Goal: Entertainment & Leisure: Consume media (video, audio)

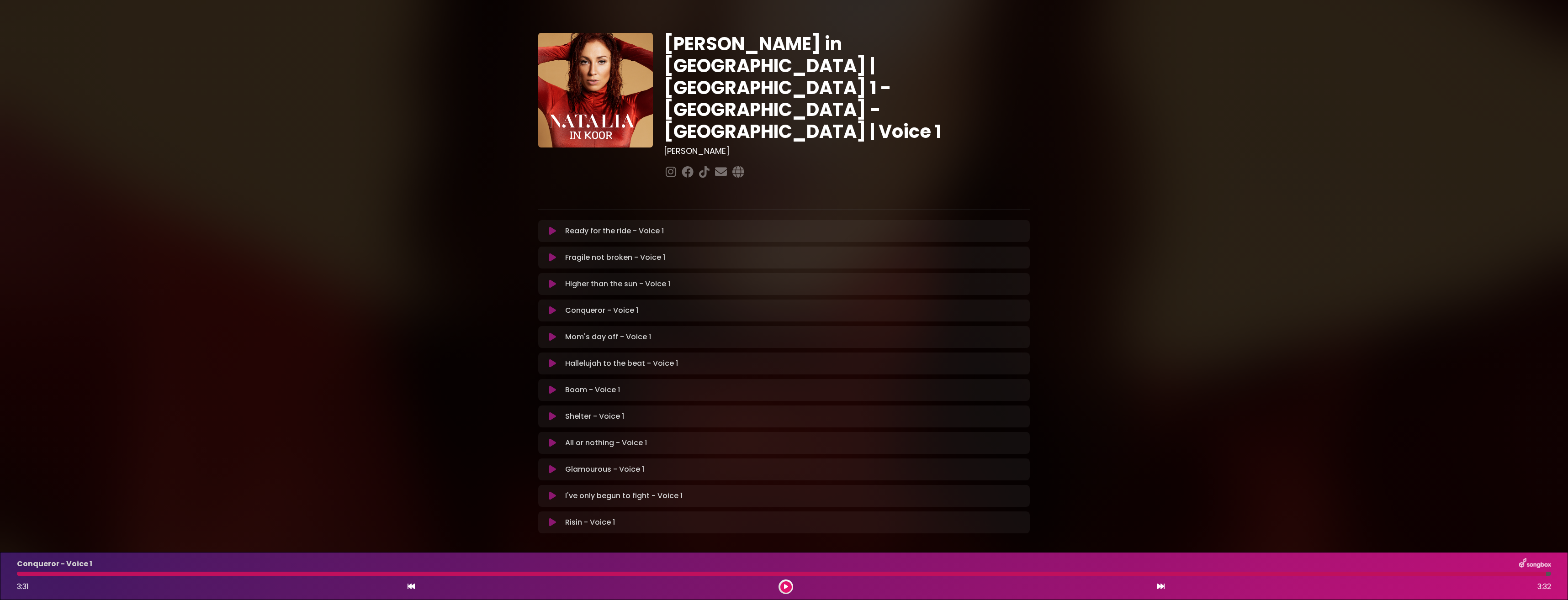
click at [555, 332] on div "Mom's day off - Voice 1 Loading Track..." at bounding box center [784, 337] width 481 height 11
click at [554, 333] on icon at bounding box center [552, 337] width 7 height 9
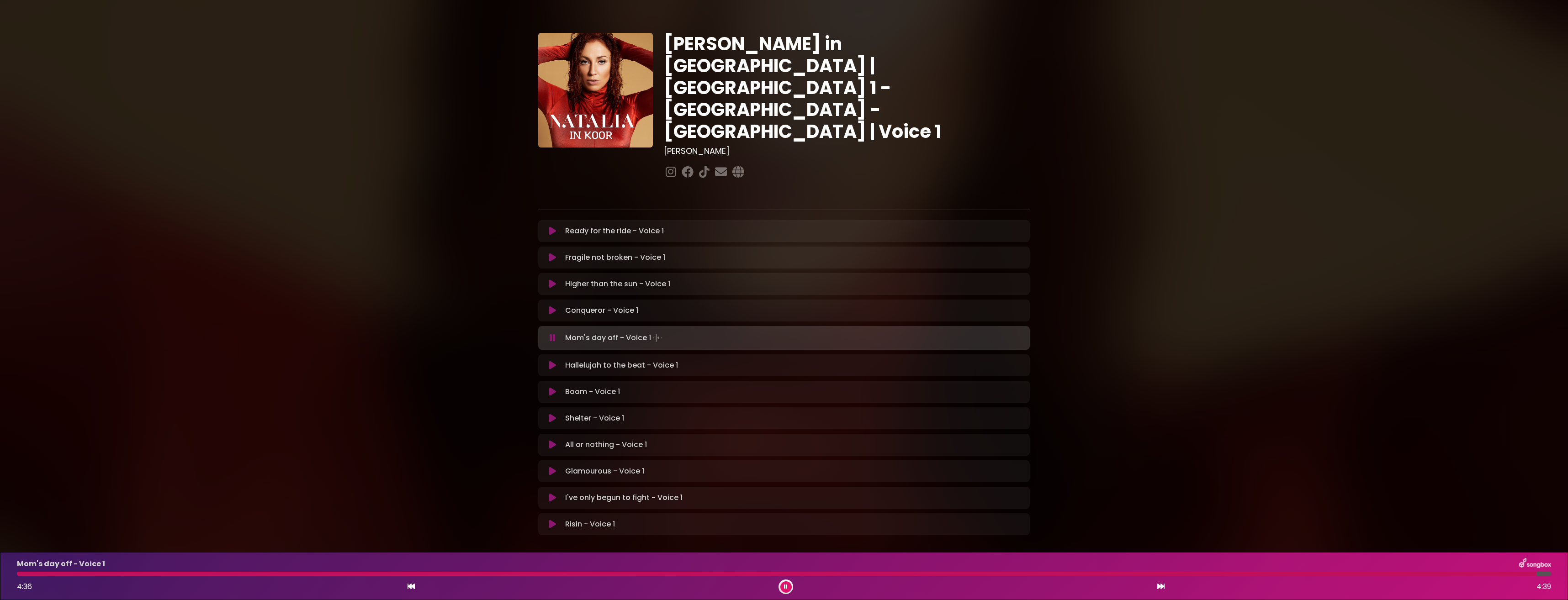
click at [788, 587] on button at bounding box center [786, 587] width 12 height 12
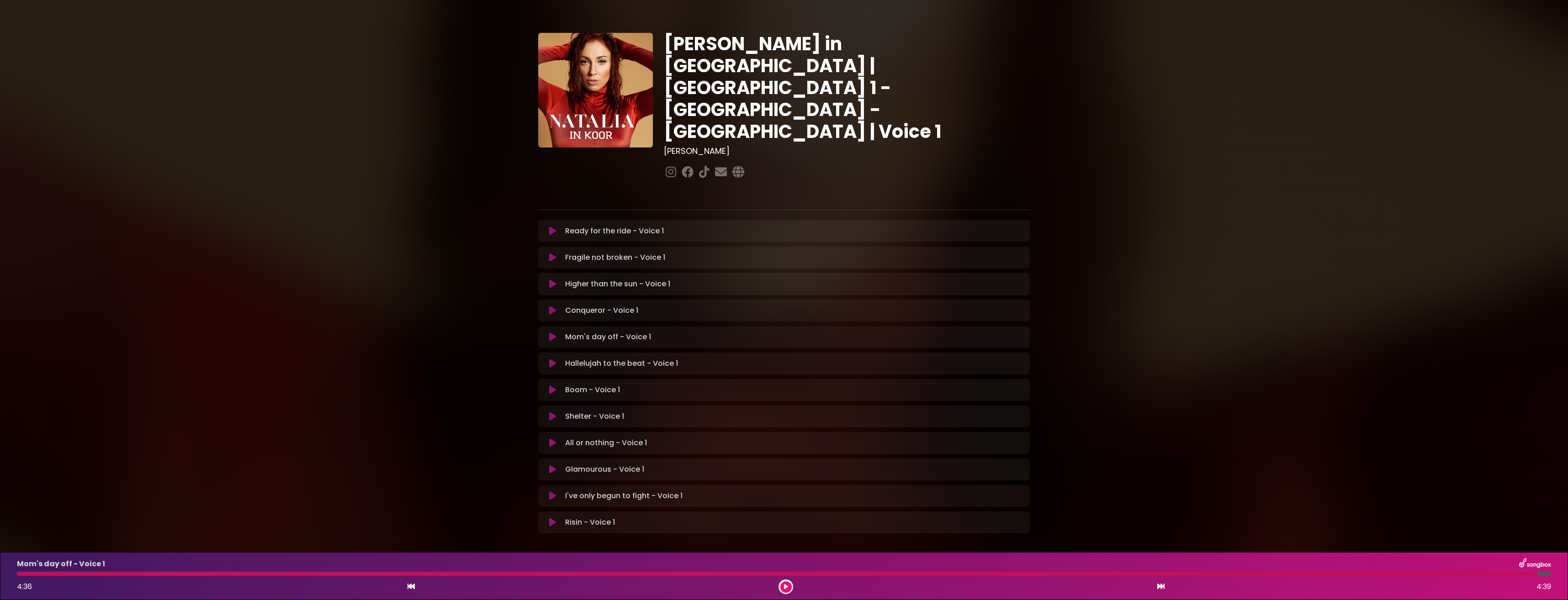
click at [783, 583] on button at bounding box center [786, 587] width 12 height 12
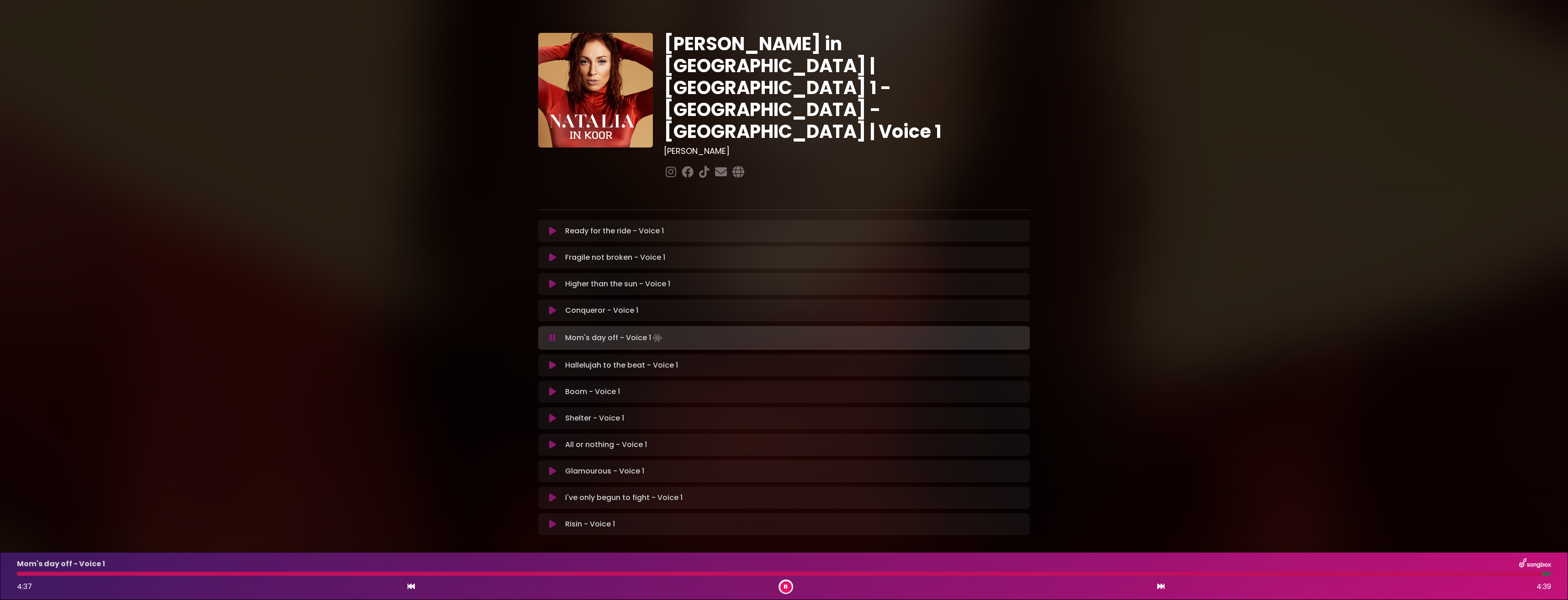
click at [784, 585] on icon at bounding box center [786, 587] width 3 height 6
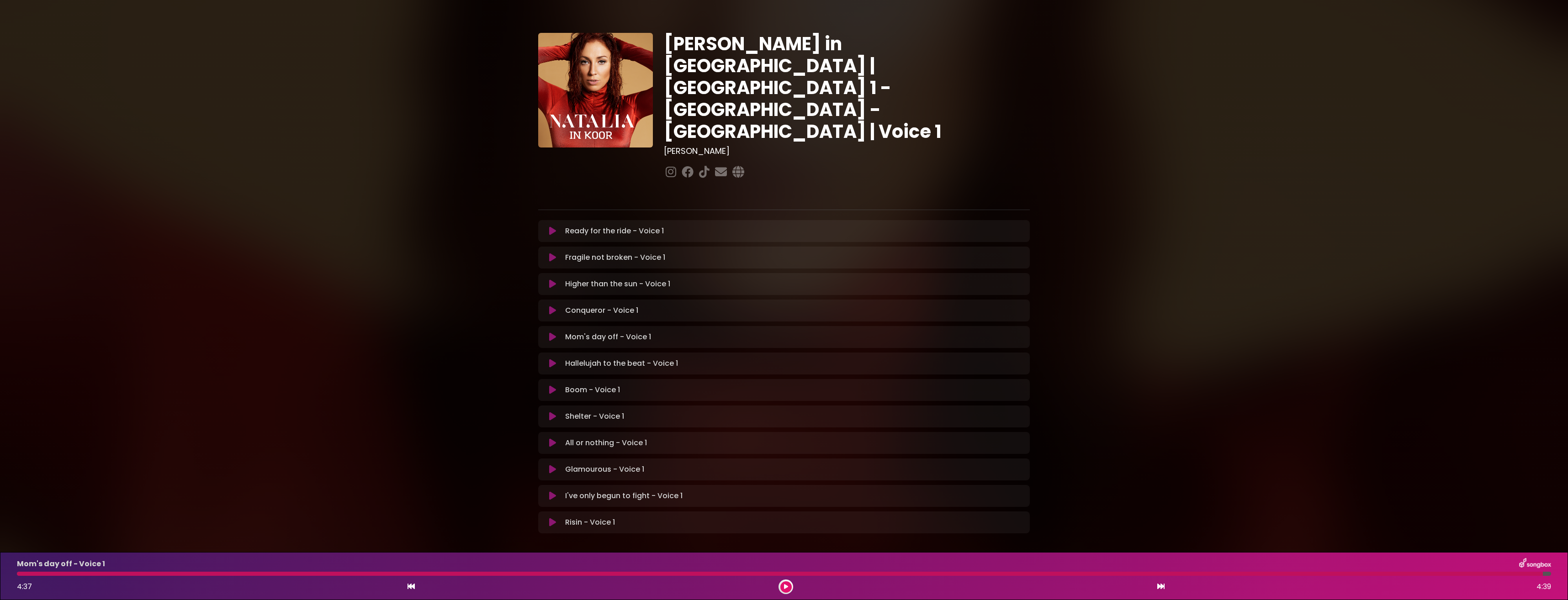
click at [552, 333] on icon at bounding box center [552, 337] width 7 height 9
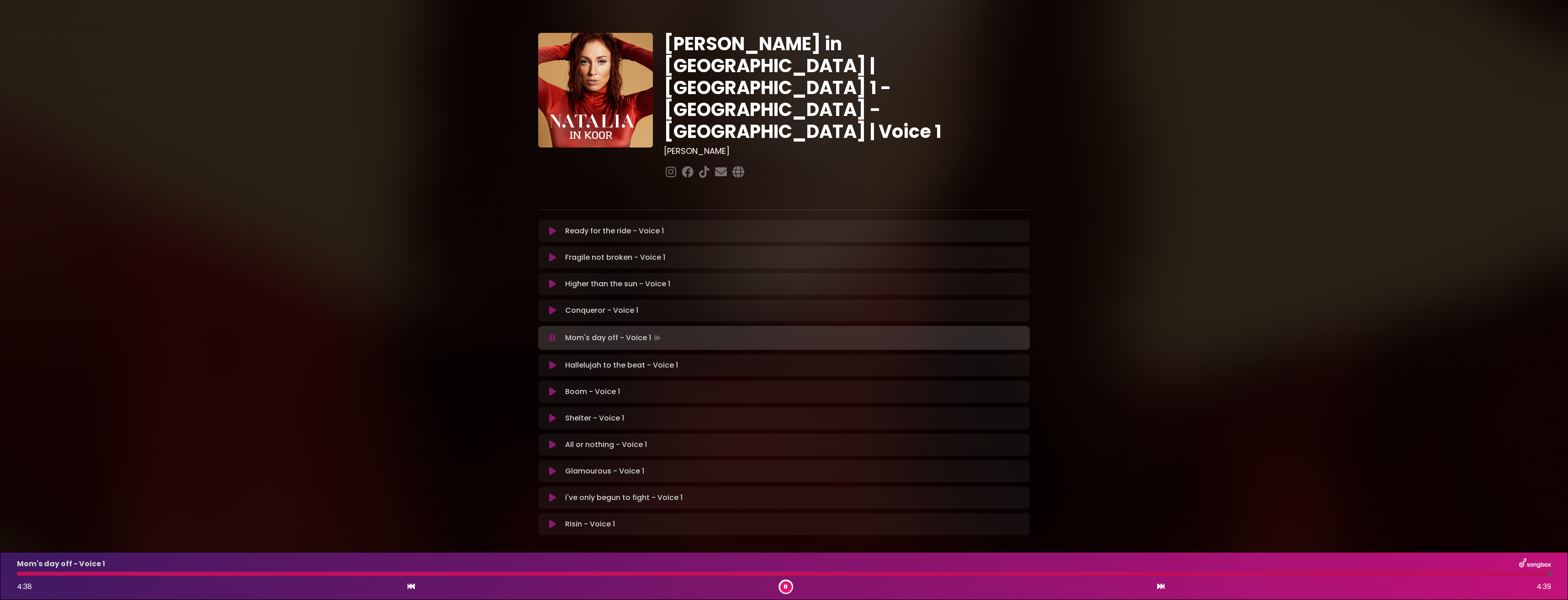
click at [552, 334] on icon at bounding box center [552, 338] width 6 height 9
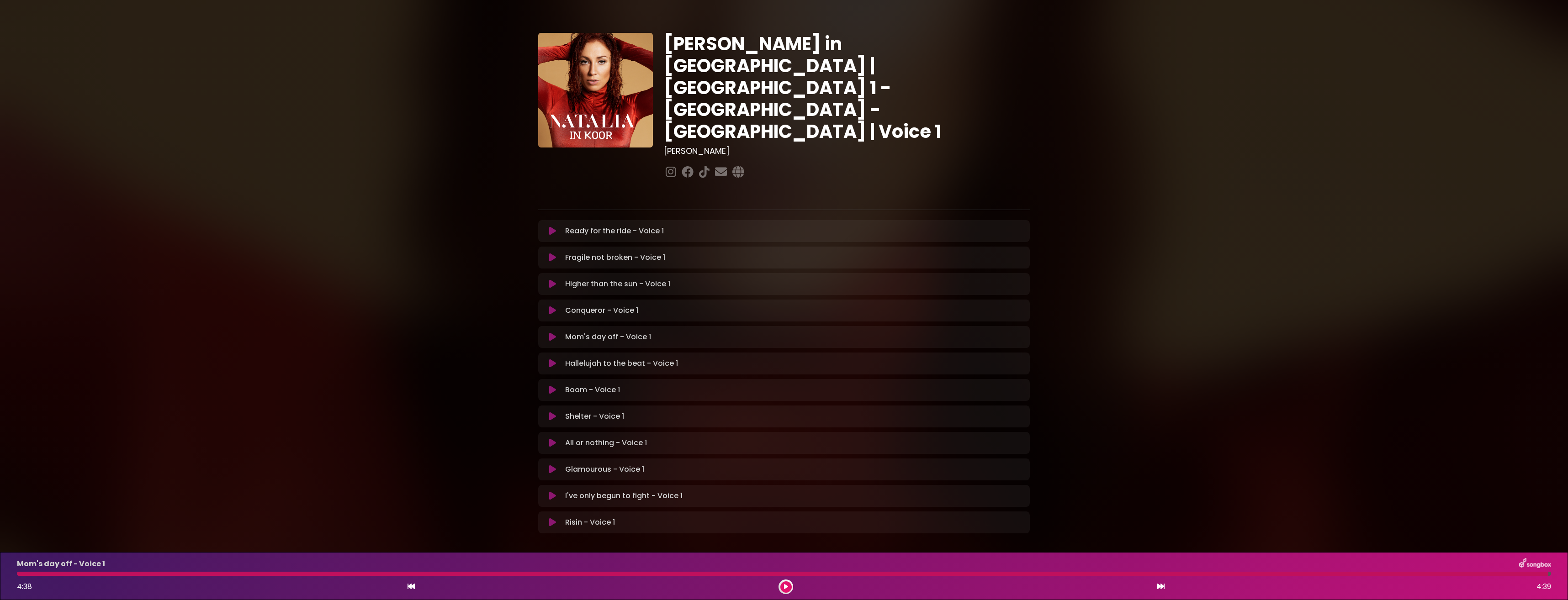
click at [551, 306] on icon at bounding box center [552, 310] width 7 height 9
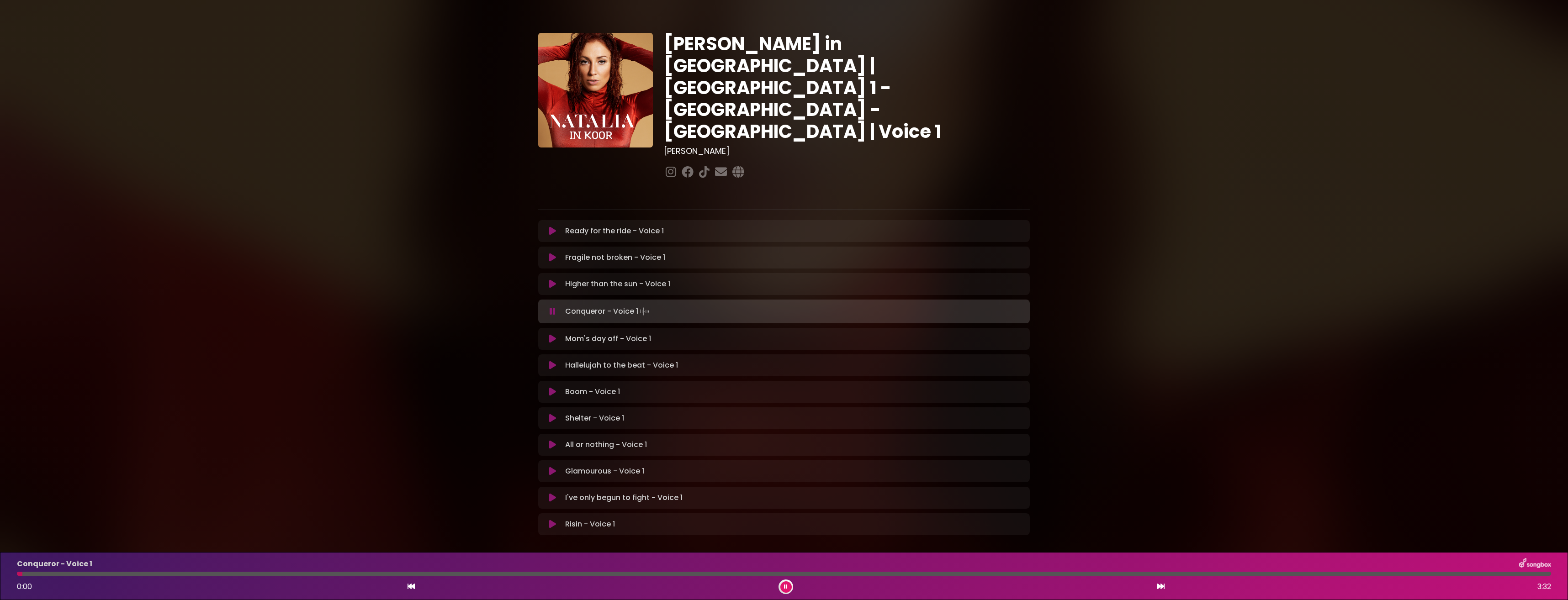
click at [556, 334] on icon at bounding box center [552, 339] width 7 height 9
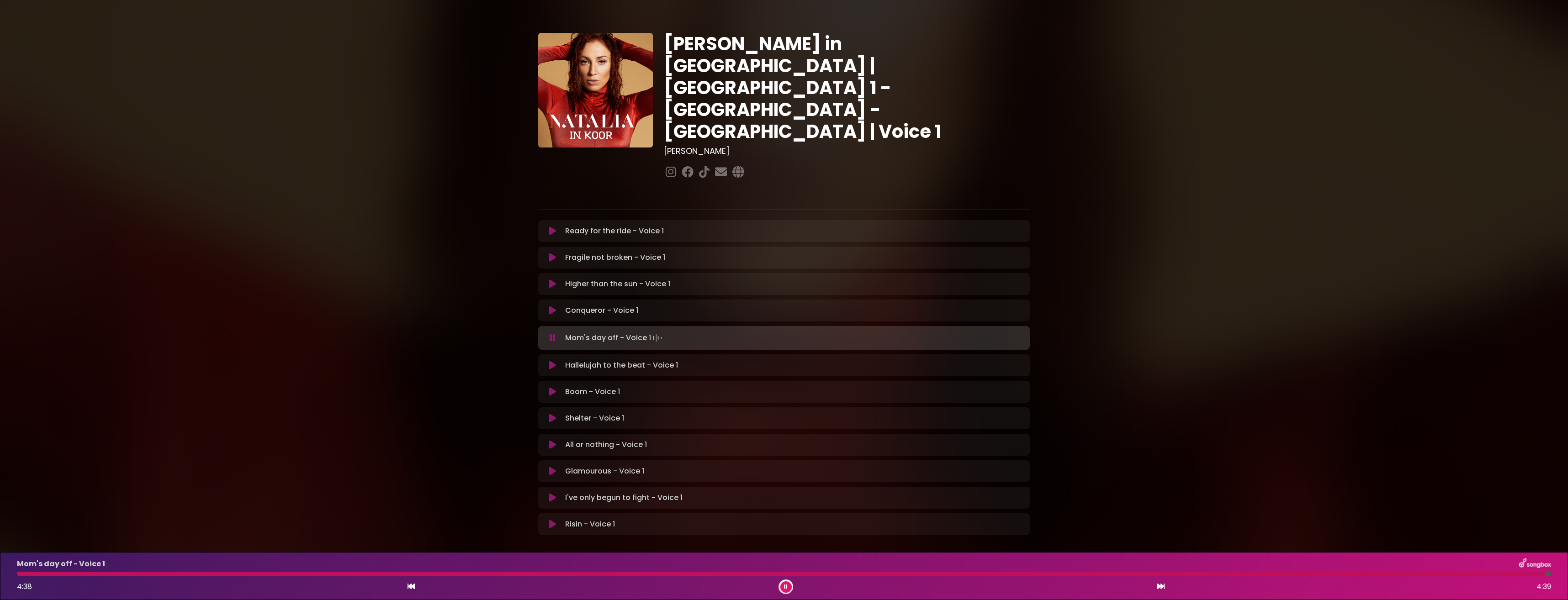
click at [784, 584] on icon at bounding box center [786, 587] width 3 height 6
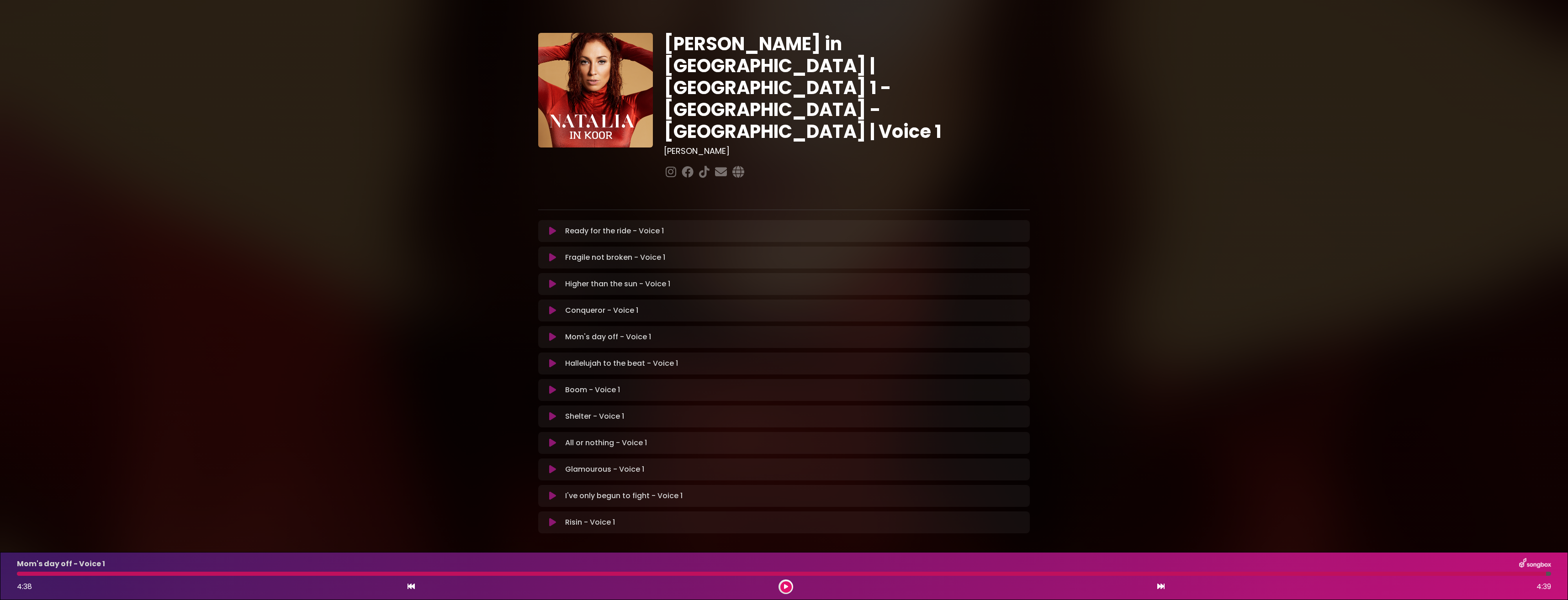
click at [549, 359] on icon at bounding box center [552, 363] width 7 height 9
click at [786, 587] on icon at bounding box center [786, 587] width 3 height 6
click at [554, 359] on icon at bounding box center [552, 363] width 7 height 9
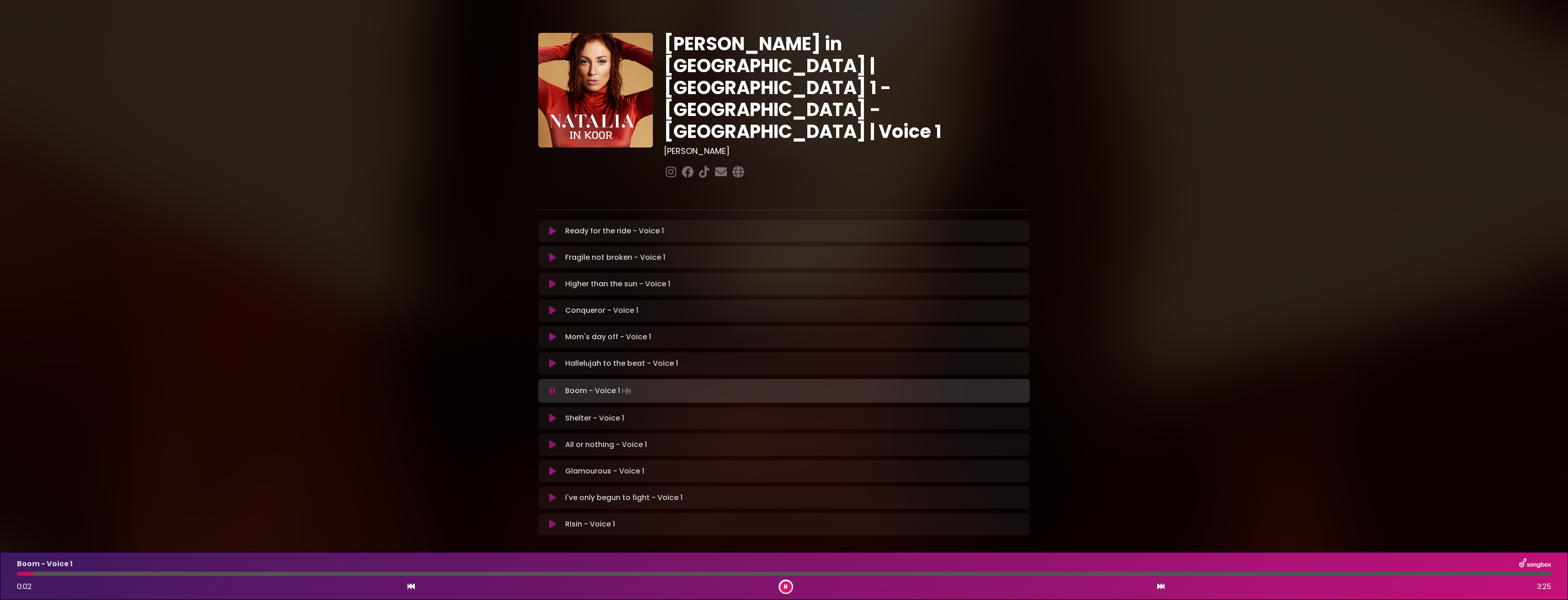
click at [550, 359] on icon at bounding box center [552, 363] width 7 height 9
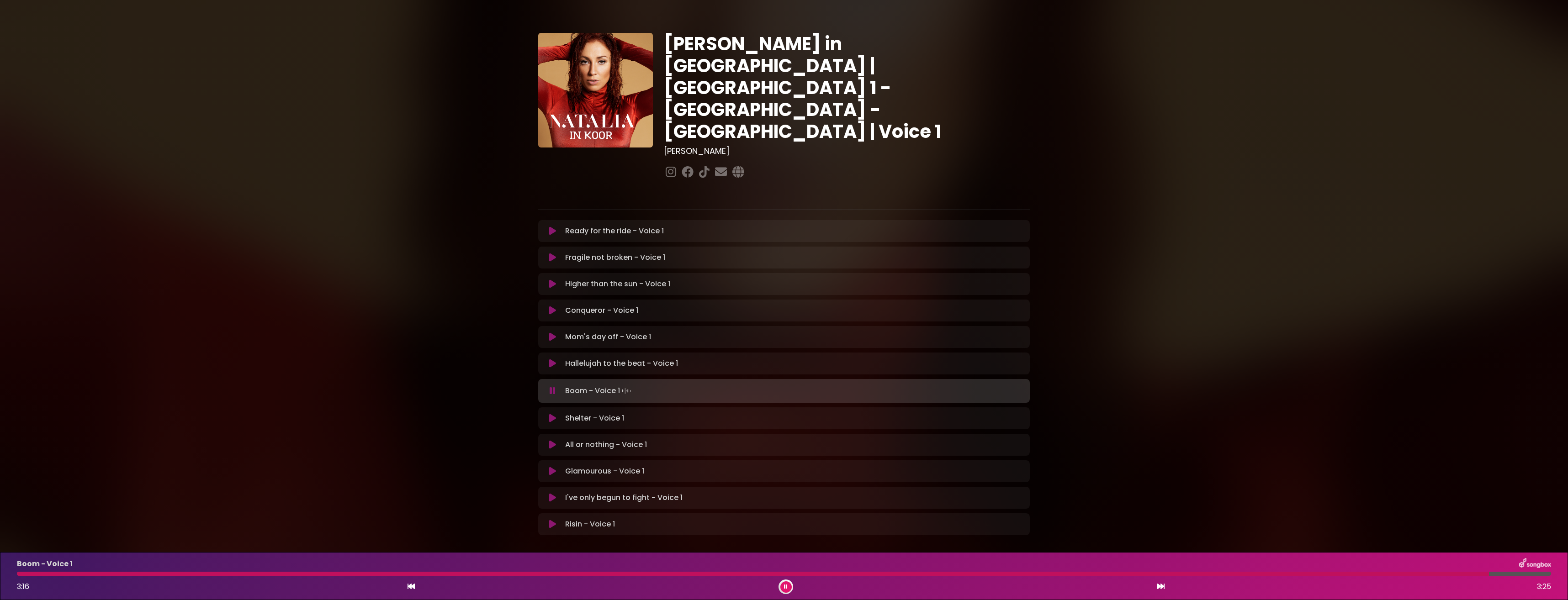
click at [788, 587] on button at bounding box center [786, 587] width 12 height 12
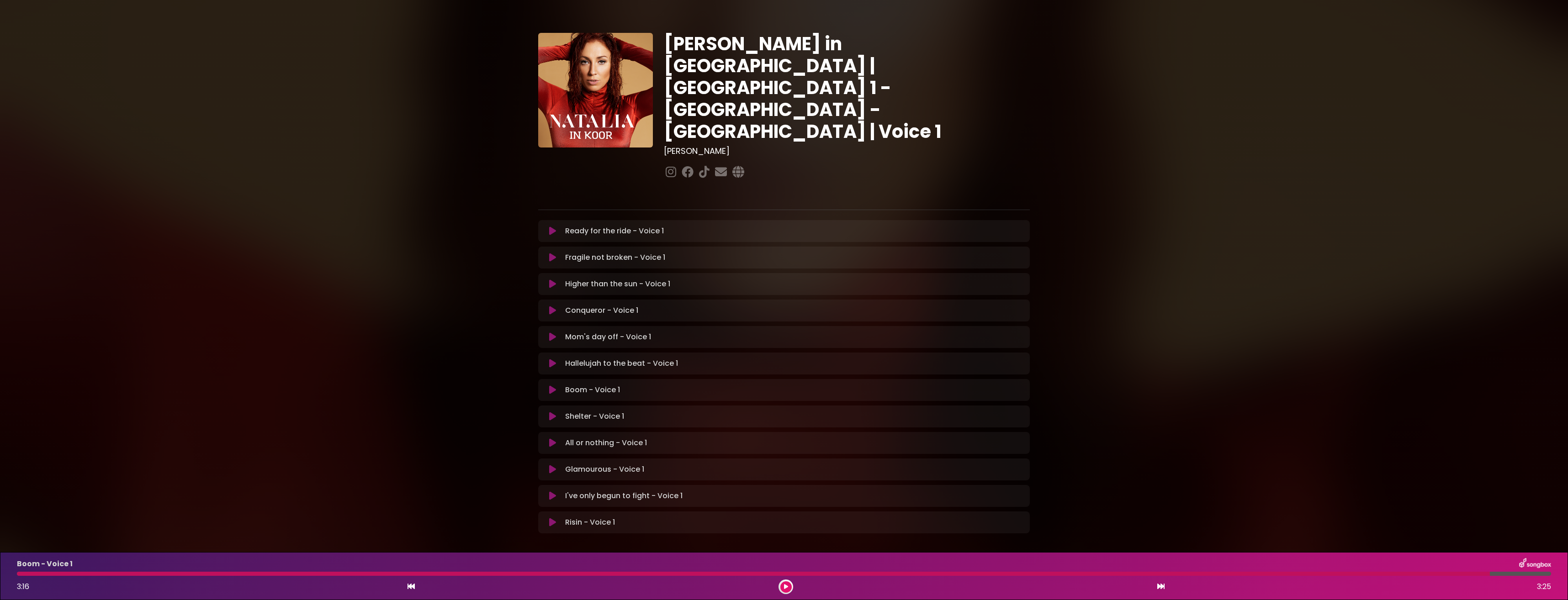
click at [552, 386] on icon at bounding box center [552, 390] width 7 height 9
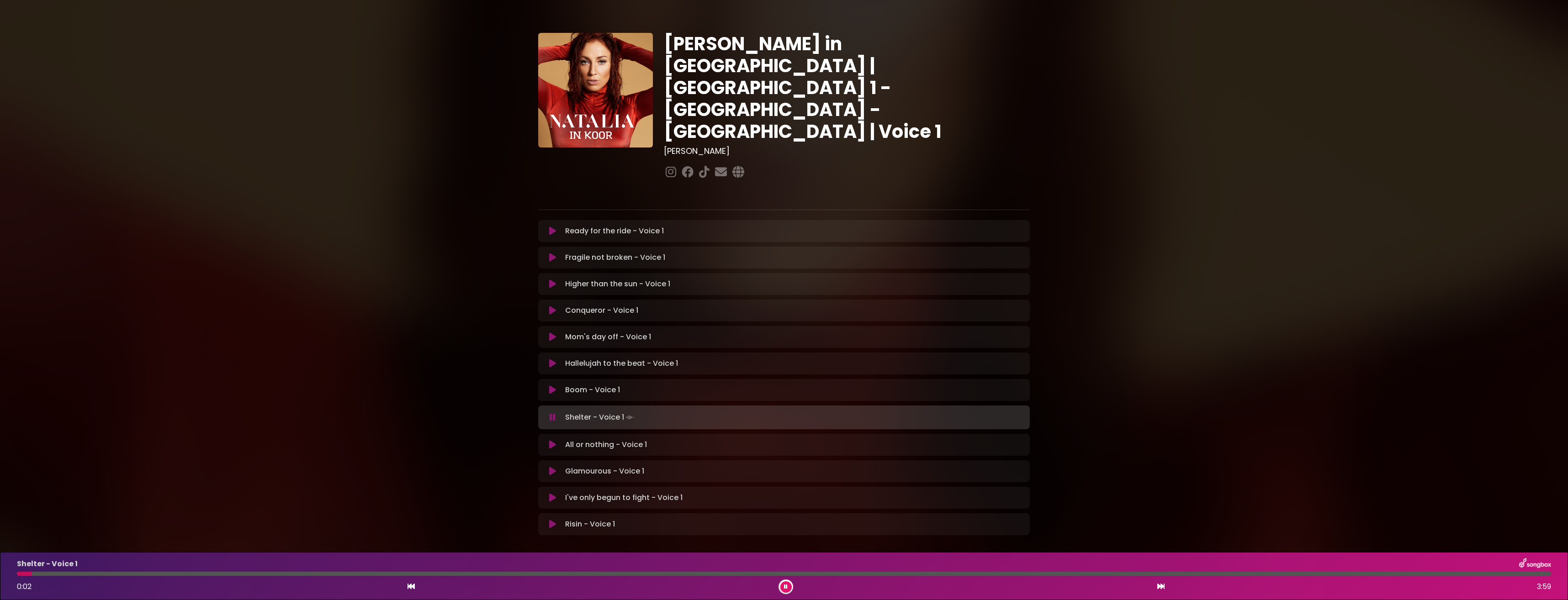
click at [548, 386] on button at bounding box center [552, 390] width 18 height 9
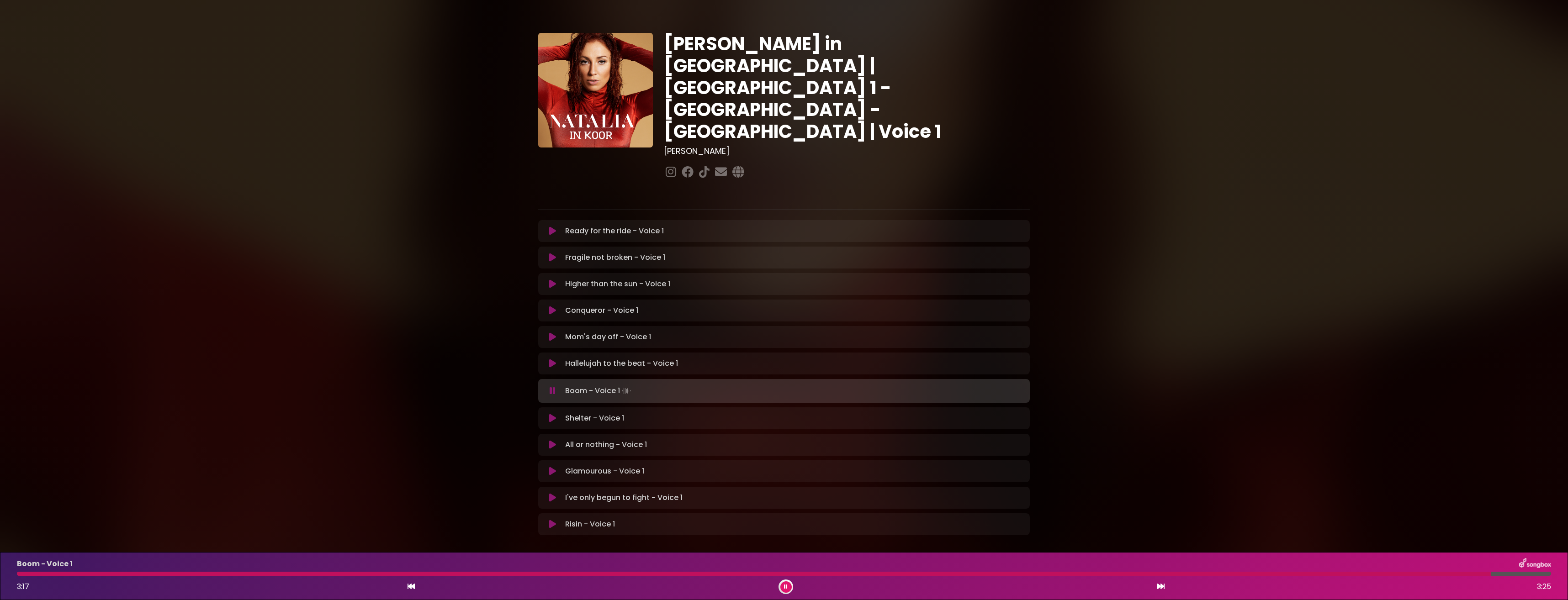
click at [786, 585] on icon at bounding box center [786, 587] width 3 height 6
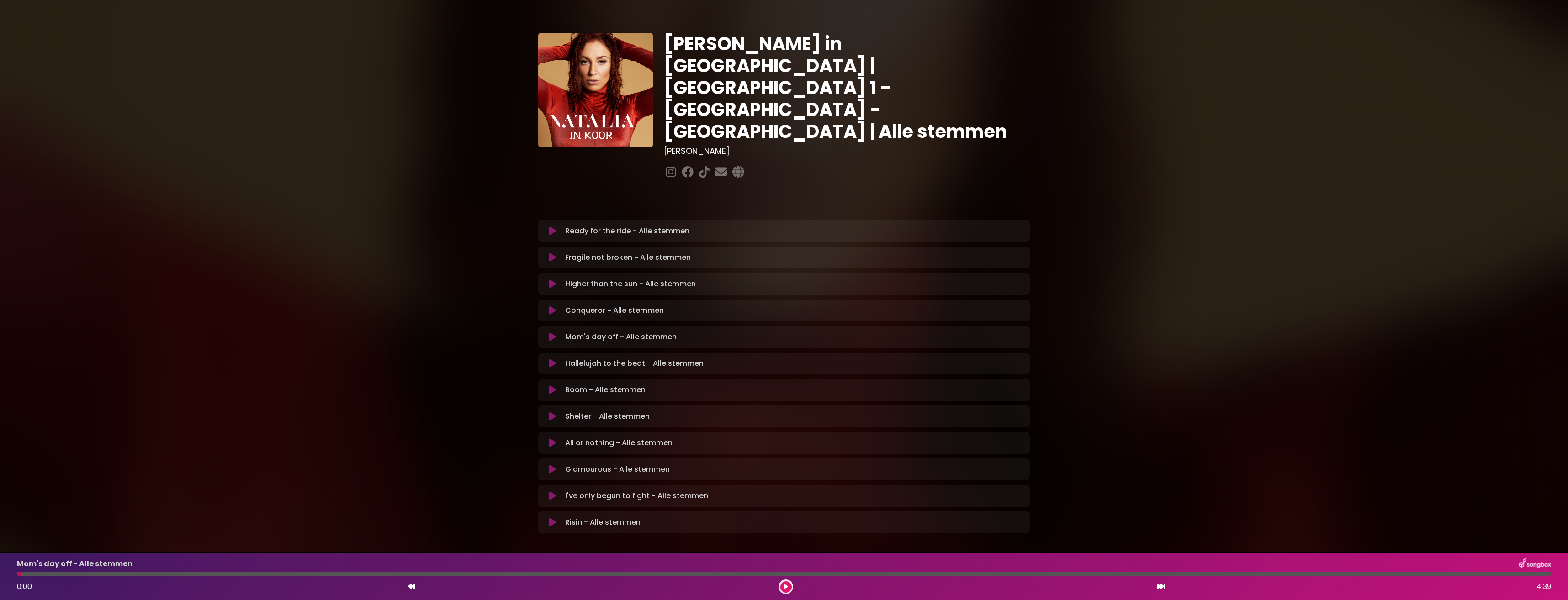
click at [555, 333] on icon at bounding box center [552, 337] width 7 height 9
click at [788, 586] on button at bounding box center [786, 587] width 12 height 12
click at [552, 326] on div "Mom's day off - Alle stemmen Loading Track... Your Feedback Name" at bounding box center [784, 337] width 492 height 22
click at [552, 333] on icon at bounding box center [552, 337] width 7 height 9
click at [783, 583] on button at bounding box center [786, 587] width 12 height 12
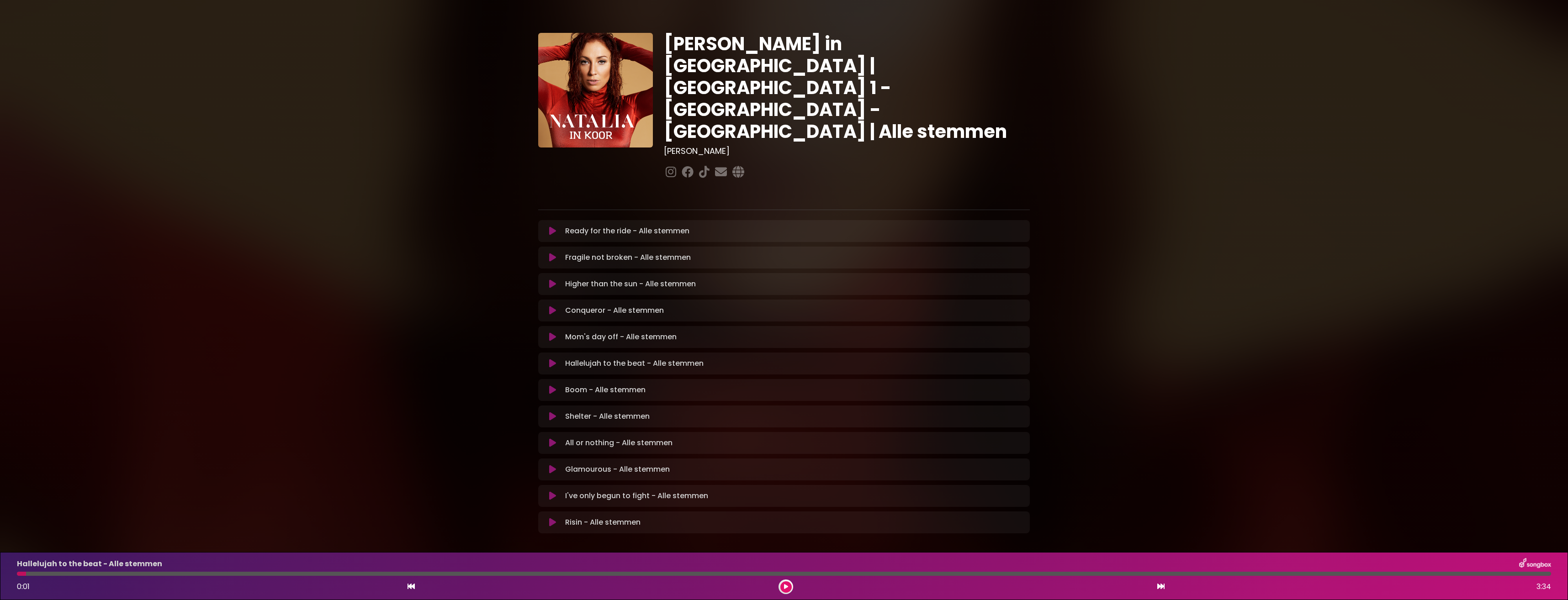
click at [550, 359] on icon at bounding box center [552, 363] width 7 height 9
click at [788, 587] on button at bounding box center [786, 587] width 12 height 12
click at [784, 587] on icon at bounding box center [786, 587] width 4 height 6
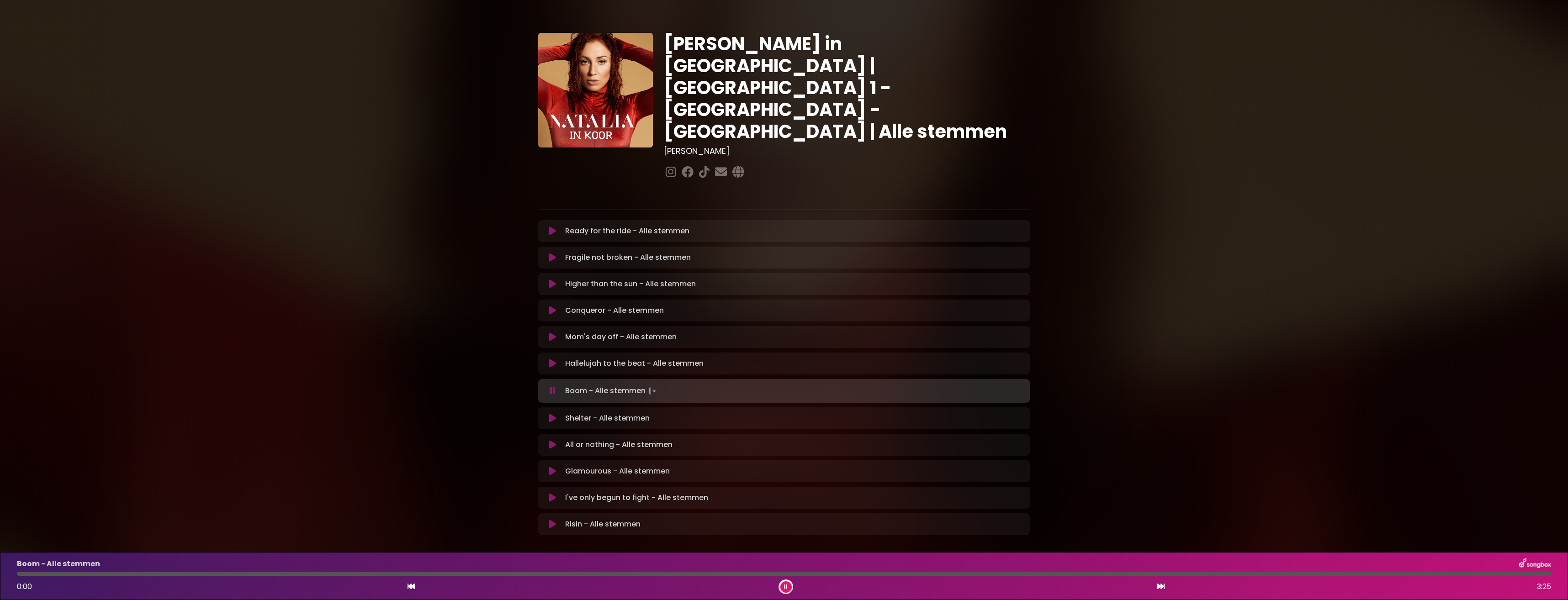
click at [783, 584] on button at bounding box center [786, 587] width 12 height 12
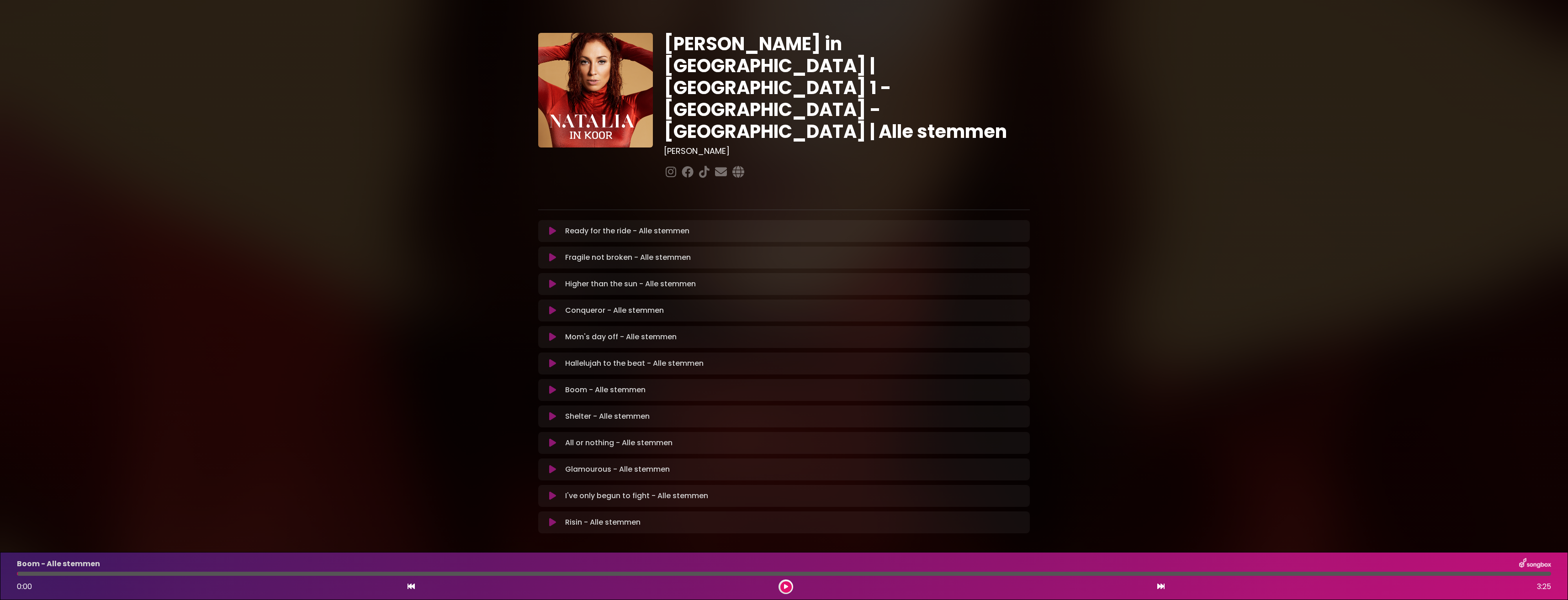
click at [554, 359] on icon at bounding box center [552, 363] width 7 height 9
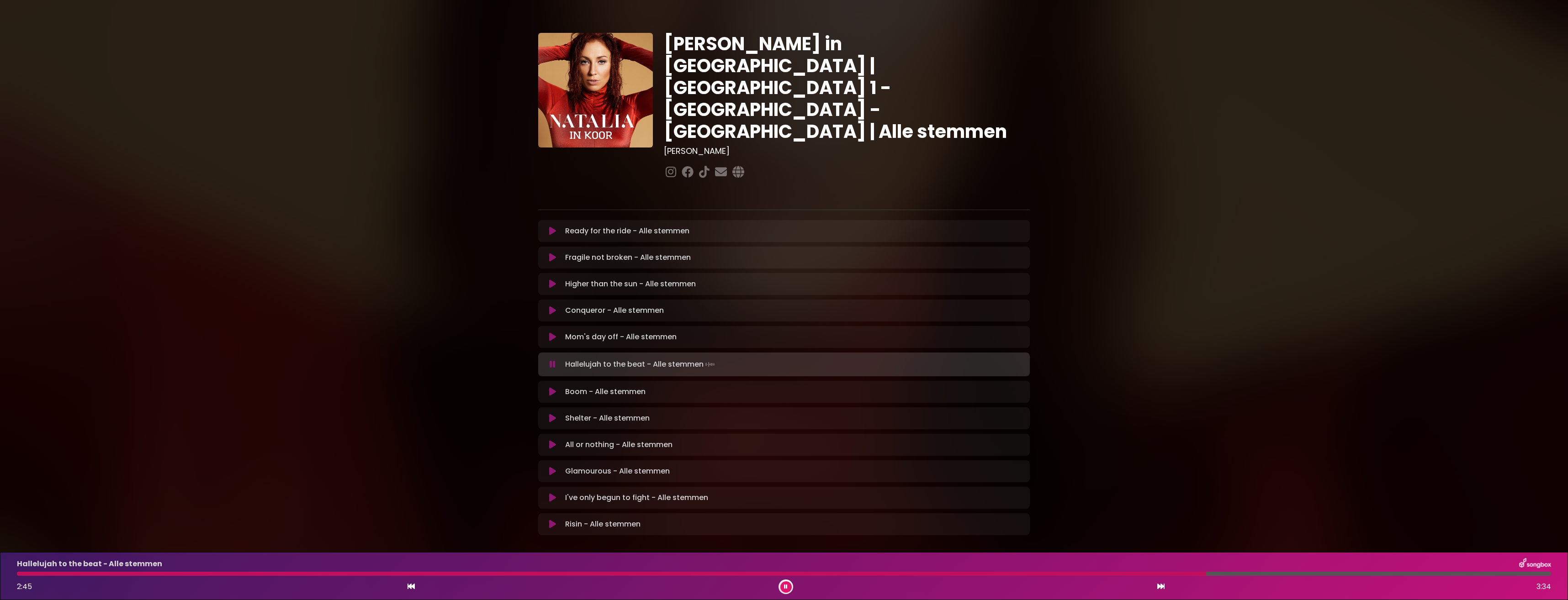
click at [910, 570] on div "Hallelujah to the beat - Alle stemmen" at bounding box center [784, 564] width 1545 height 12
click at [908, 573] on div at bounding box center [613, 573] width 1193 height 4
click at [1080, 574] on div at bounding box center [659, 573] width 1285 height 4
click at [1020, 576] on div "Hallelujah to the beat - Alle stemmen 2:31 3:34" at bounding box center [784, 576] width 1545 height 36
click at [998, 573] on div at bounding box center [562, 573] width 1092 height 4
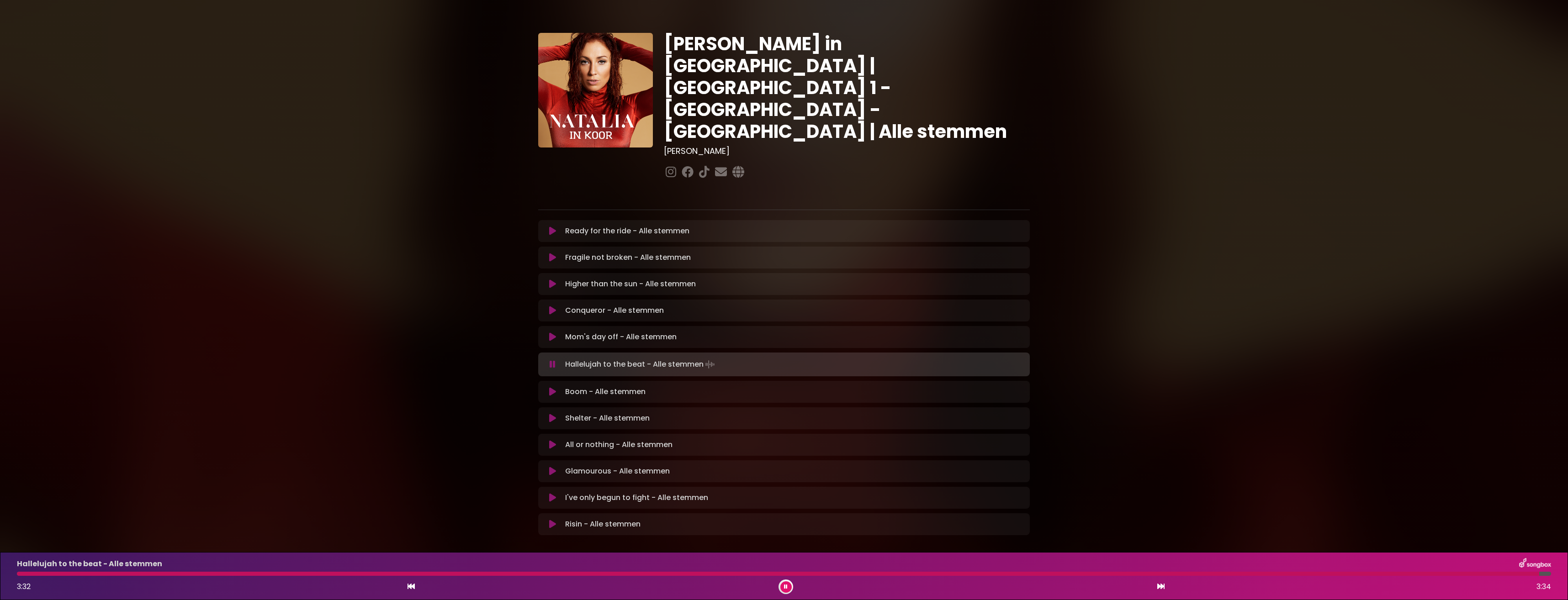
click at [786, 587] on icon at bounding box center [786, 587] width 4 height 6
click at [550, 385] on icon at bounding box center [552, 390] width 9 height 11
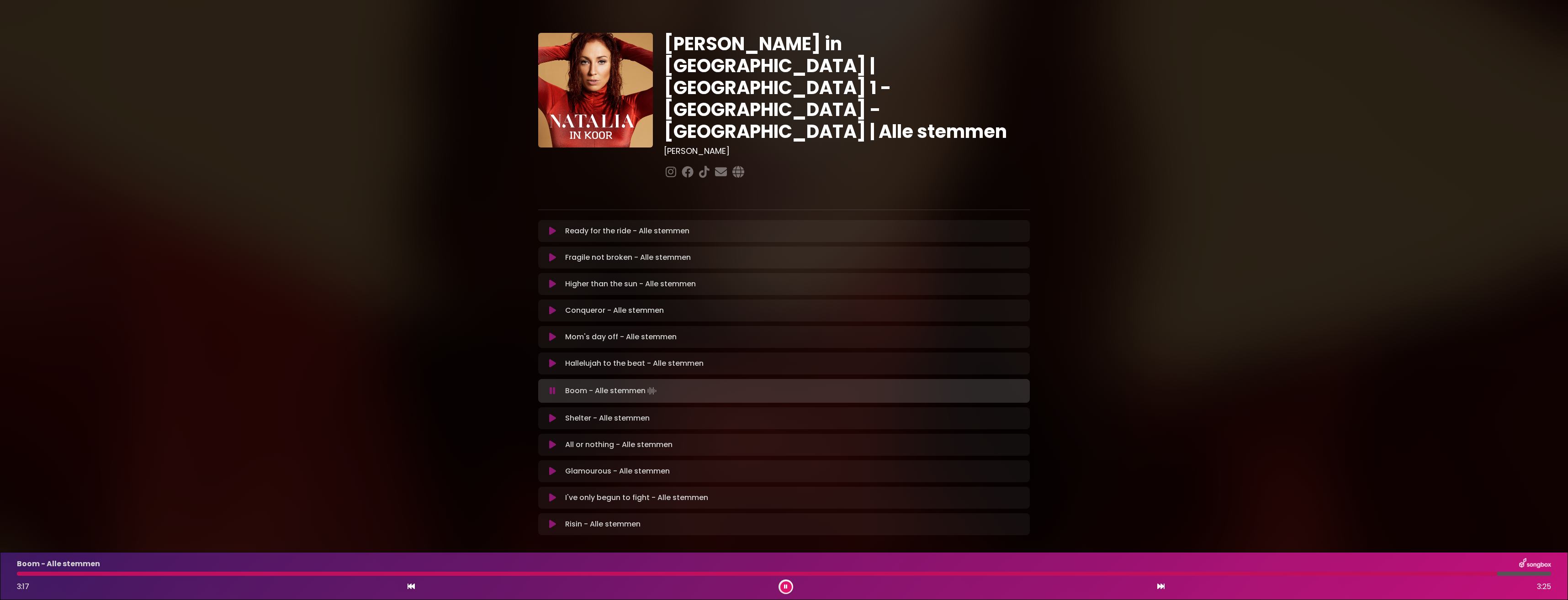
click at [784, 586] on icon at bounding box center [785, 587] width 4 height 6
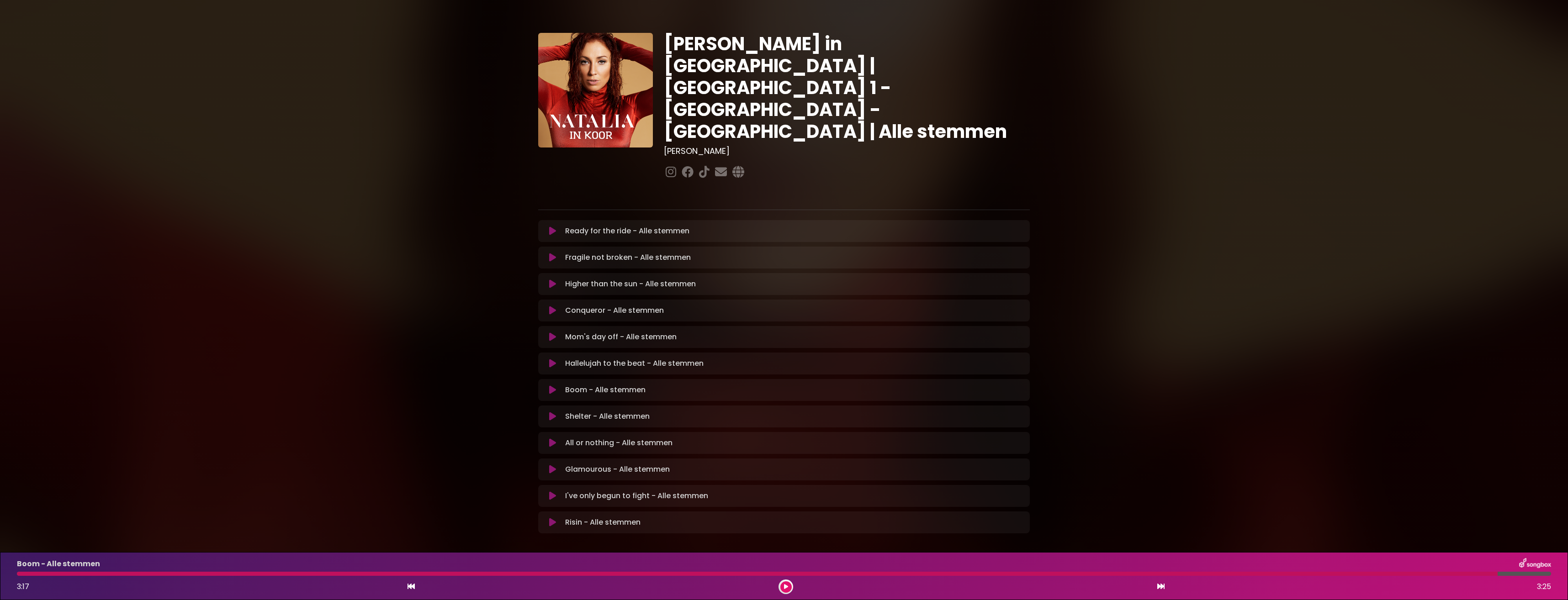
click at [547, 386] on button at bounding box center [552, 390] width 18 height 9
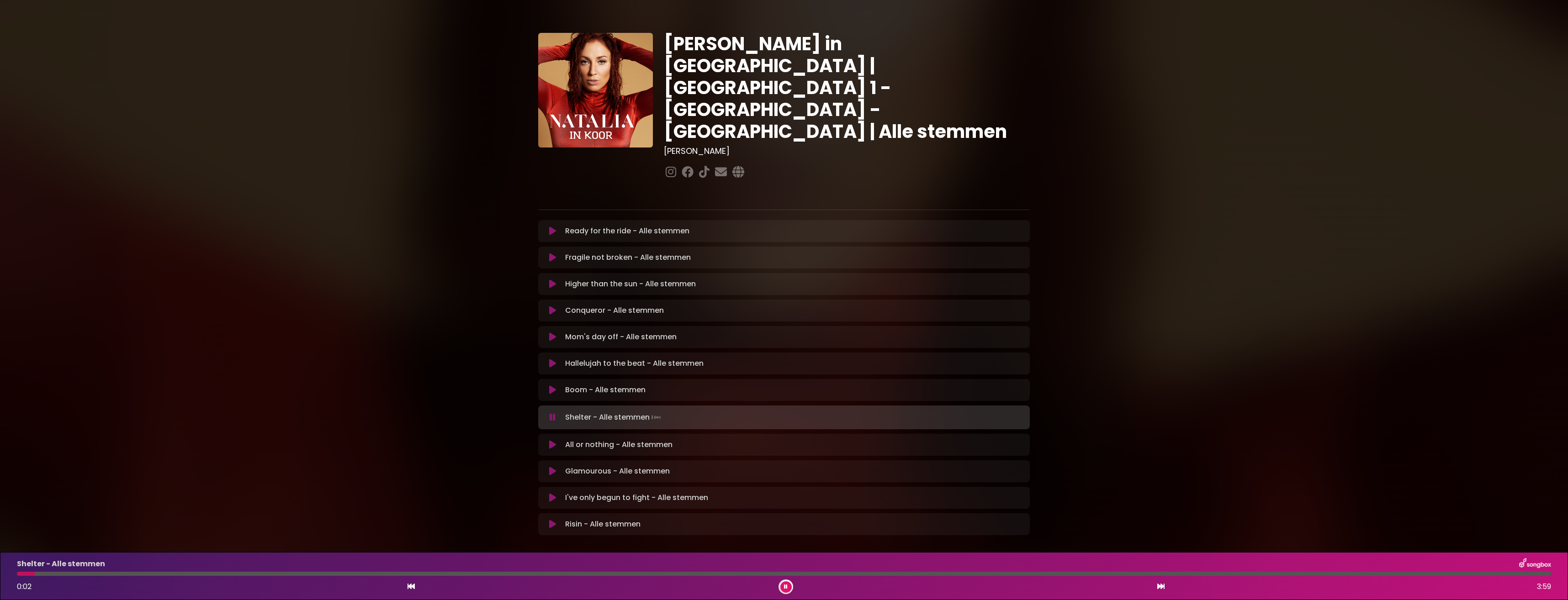
click at [552, 386] on icon at bounding box center [552, 390] width 8 height 9
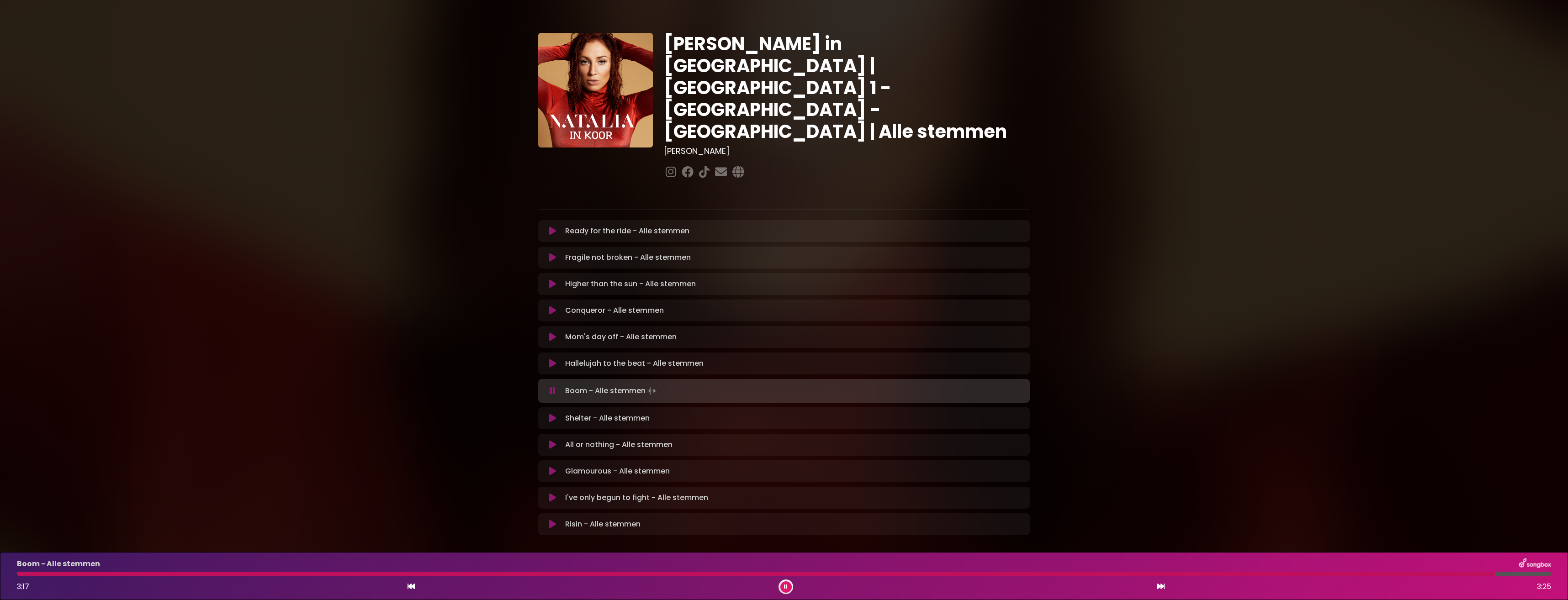
click at [787, 587] on icon at bounding box center [785, 587] width 4 height 6
